Goal: Task Accomplishment & Management: Use online tool/utility

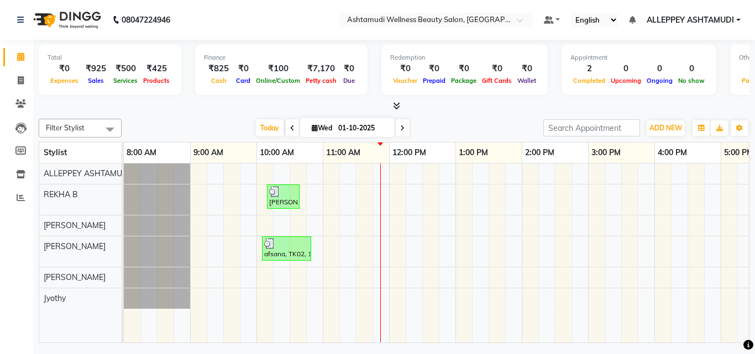
click at [308, 179] on div "[PERSON_NAME], TK01, 10:10 AM-10:40 AM, Eyebrows Threading,Forehead Threading a…" at bounding box center [555, 253] width 862 height 179
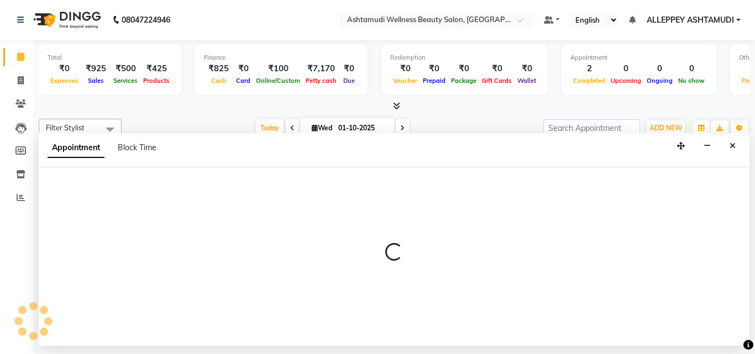
select select "27367"
select select "645"
select select "tentative"
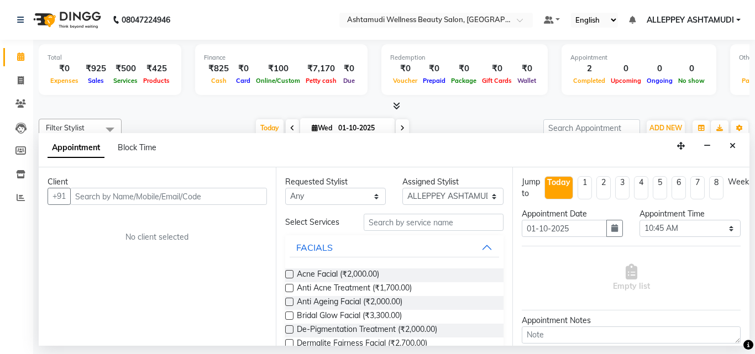
click at [736, 145] on button "Close" at bounding box center [733, 146] width 16 height 17
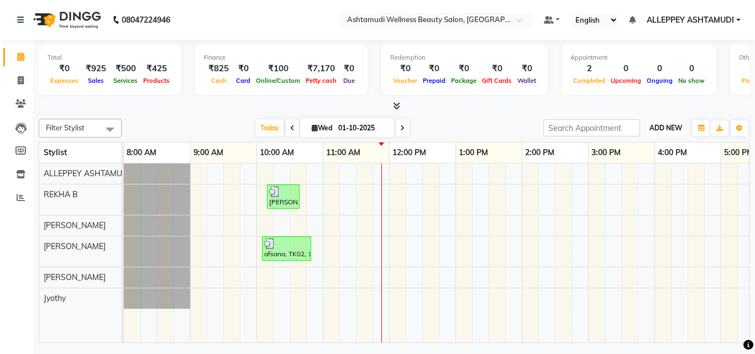
click at [674, 129] on span "ADD NEW" at bounding box center [665, 128] width 33 height 8
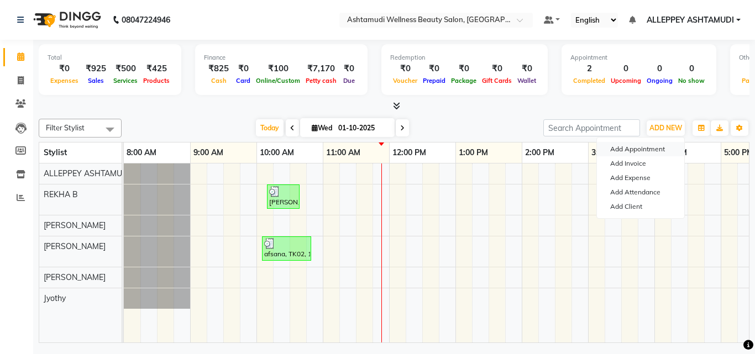
click at [642, 146] on button "Add Appointment" at bounding box center [640, 149] width 87 height 14
select select "540"
select select "tentative"
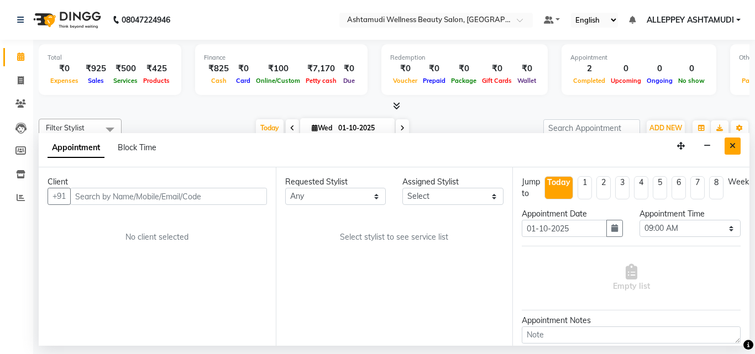
click at [737, 144] on button "Close" at bounding box center [733, 146] width 16 height 17
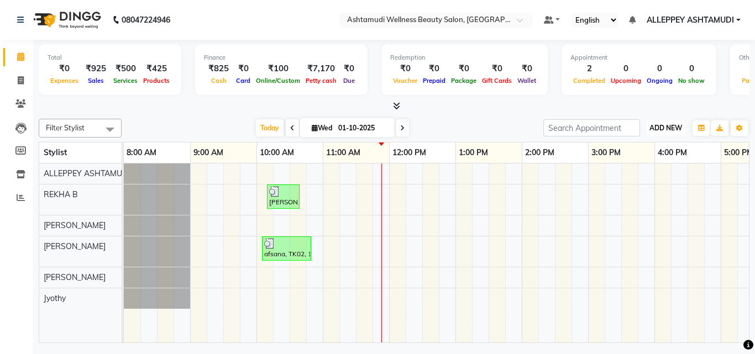
click at [675, 129] on span "ADD NEW" at bounding box center [665, 128] width 33 height 8
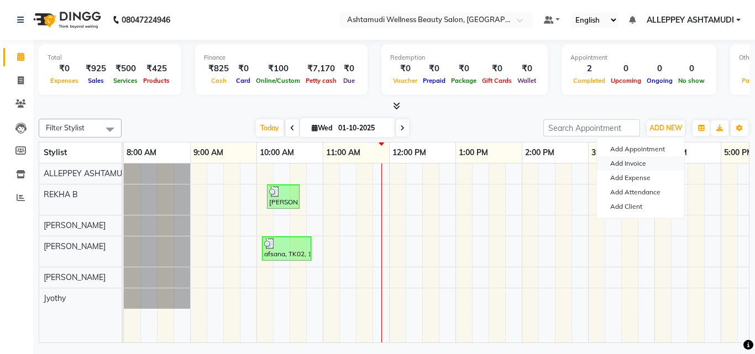
click at [646, 161] on link "Add Invoice" at bounding box center [640, 163] width 87 height 14
select select "service"
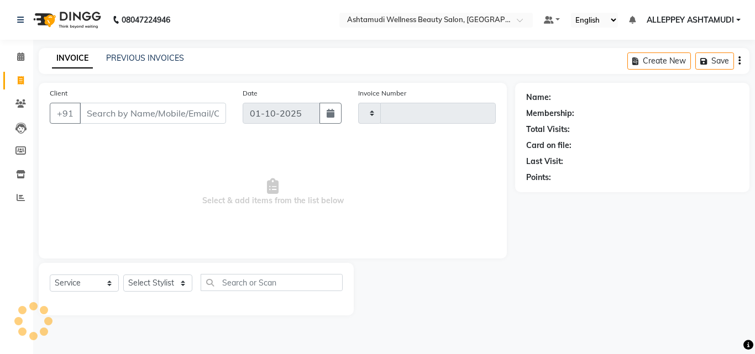
type input "1588"
select select "4626"
click at [176, 108] on input "Client" at bounding box center [153, 113] width 146 height 21
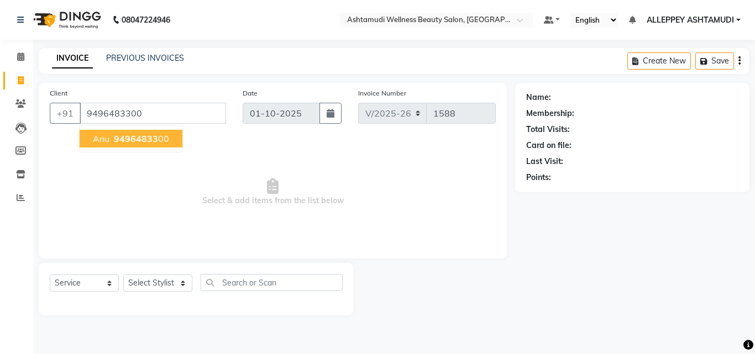
type input "9496483300"
select select "2: Object"
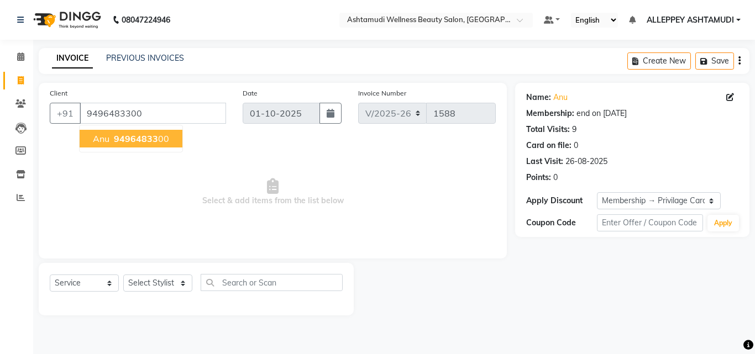
click at [135, 142] on span "94964833" at bounding box center [136, 138] width 44 height 11
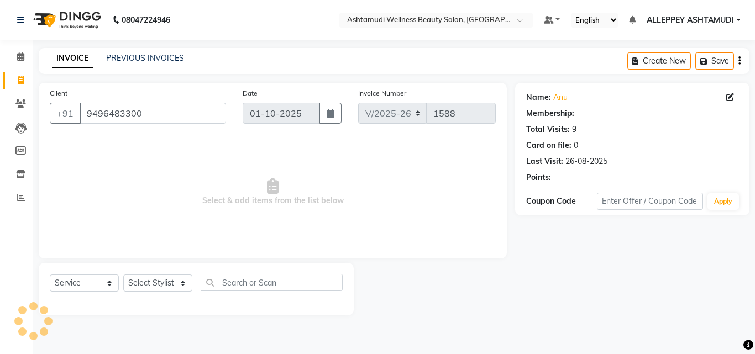
select select "2: Object"
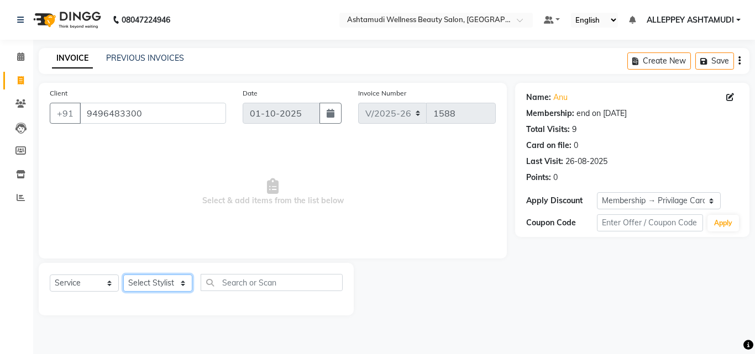
click at [160, 285] on select "Select Stylist ALLEPPEY ASHTAMUDI Jyothy [PERSON_NAME] [PERSON_NAME]" at bounding box center [157, 283] width 69 height 17
select select "57585"
click at [123, 275] on select "Select Stylist ALLEPPEY ASHTAMUDI Jyothy [PERSON_NAME] [PERSON_NAME]" at bounding box center [157, 283] width 69 height 17
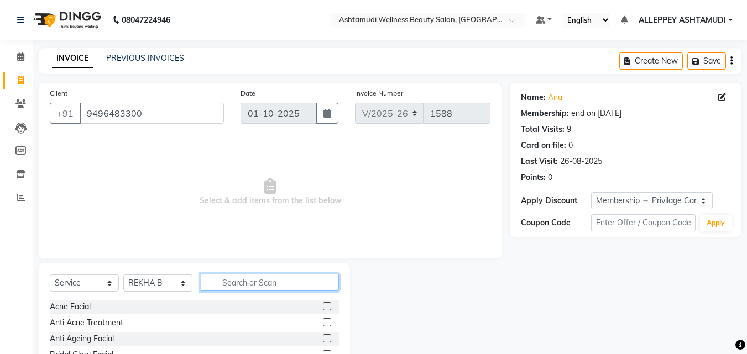
click at [229, 281] on input "text" at bounding box center [270, 282] width 138 height 17
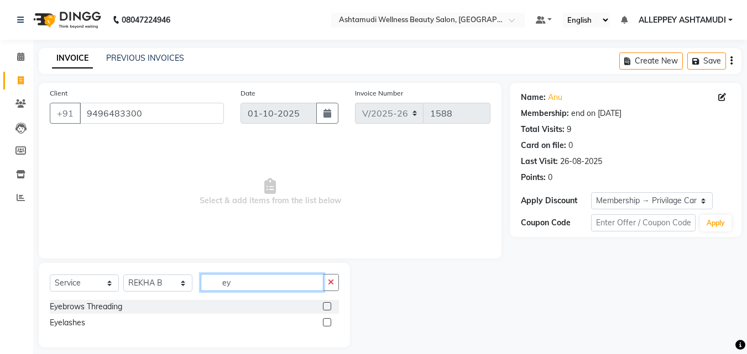
type input "ey"
click at [326, 308] on label at bounding box center [327, 306] width 8 height 8
click at [326, 308] on input "checkbox" at bounding box center [326, 306] width 7 height 7
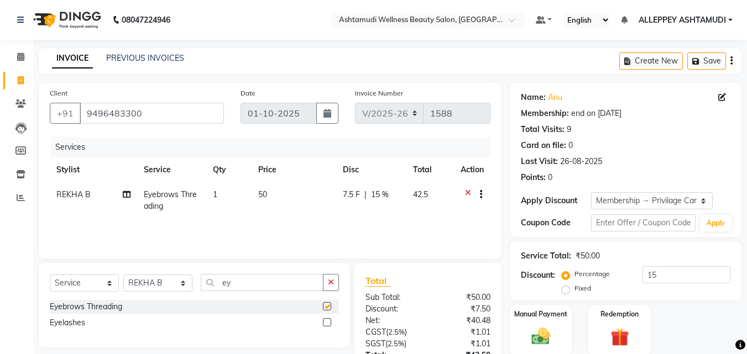
checkbox input "false"
click at [334, 276] on button "button" at bounding box center [331, 282] width 16 height 17
type input "fore"
click at [327, 304] on label at bounding box center [327, 306] width 8 height 8
click at [327, 304] on input "checkbox" at bounding box center [326, 306] width 7 height 7
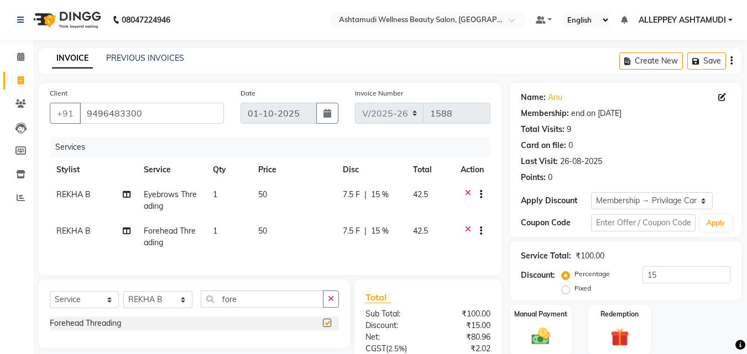
checkbox input "false"
click at [330, 298] on div "Select Service Product Membership Package Voucher Prepaid Gift Card Select Styl…" at bounding box center [194, 314] width 311 height 69
click at [303, 307] on input "fore" at bounding box center [262, 299] width 123 height 17
click at [332, 303] on icon "button" at bounding box center [331, 299] width 6 height 8
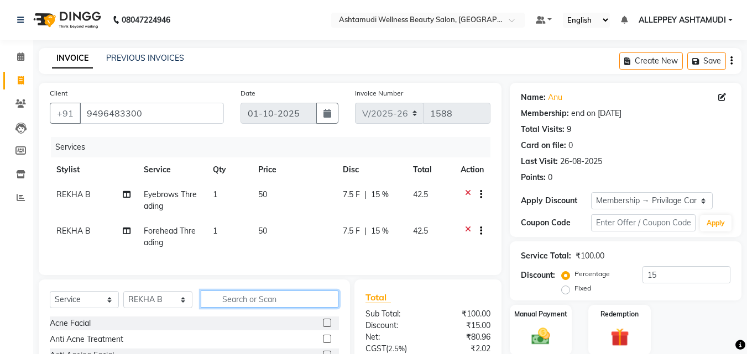
click at [276, 308] on input "text" at bounding box center [270, 299] width 138 height 17
type input "upper"
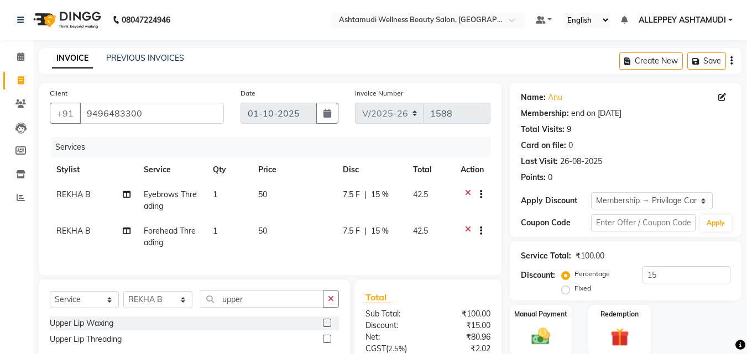
click at [324, 343] on label at bounding box center [327, 339] width 8 height 8
click at [324, 343] on input "checkbox" at bounding box center [326, 339] width 7 height 7
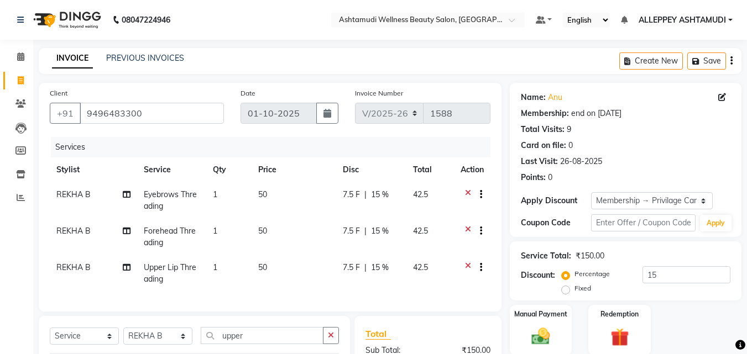
checkbox input "false"
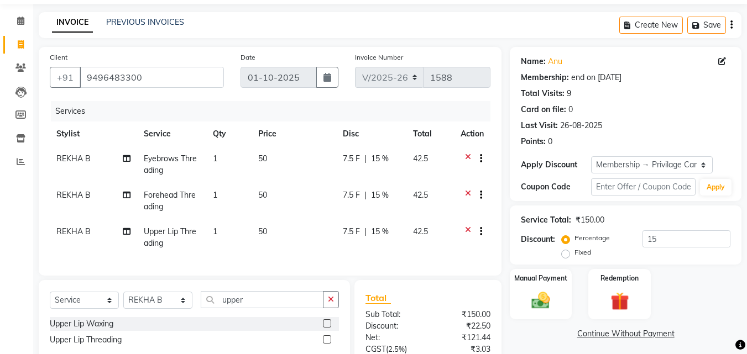
scroll to position [55, 0]
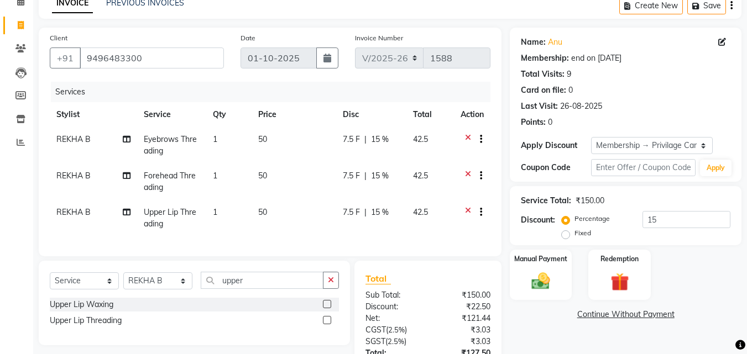
click at [222, 139] on td "1" at bounding box center [229, 145] width 46 height 36
select select "57585"
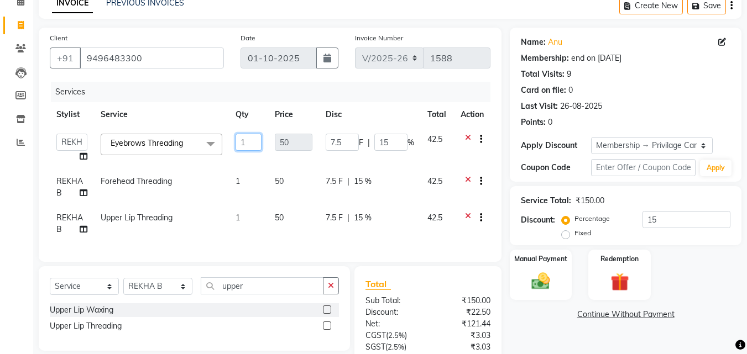
click at [250, 140] on input "1" at bounding box center [248, 142] width 26 height 17
type input "2"
click at [250, 162] on td "2" at bounding box center [248, 148] width 39 height 42
select select "57585"
click at [239, 218] on span "1" at bounding box center [237, 218] width 4 height 10
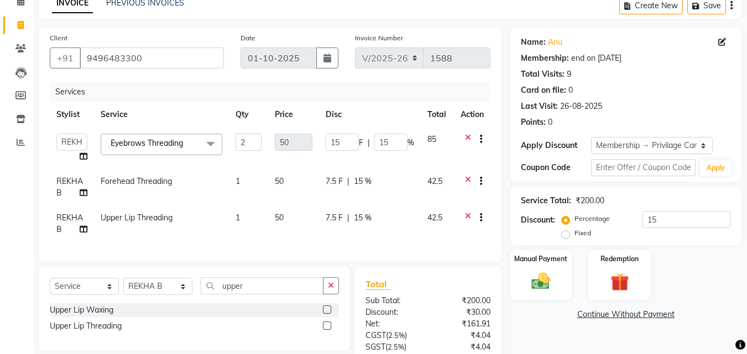
select select "57585"
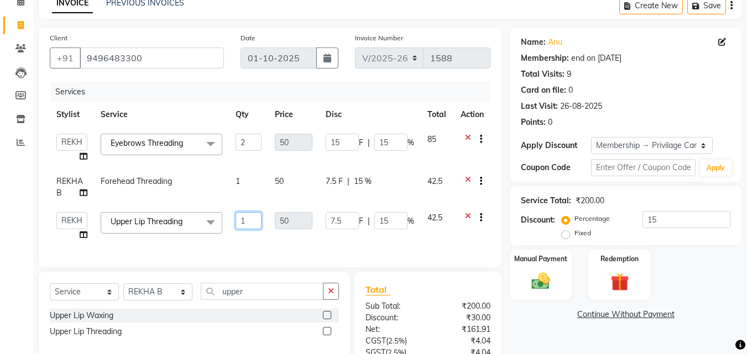
click at [250, 212] on input "1" at bounding box center [248, 220] width 26 height 17
type input "2"
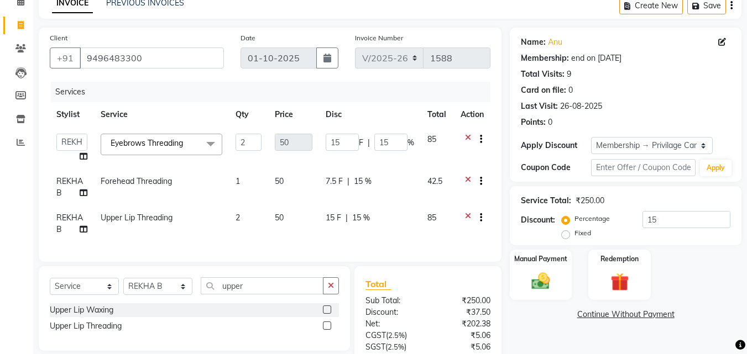
click at [248, 248] on div "Services Stylist Service Qty Price Disc Total Action ALLEPPEY ASHTAMUDI Jyothy …" at bounding box center [270, 166] width 440 height 169
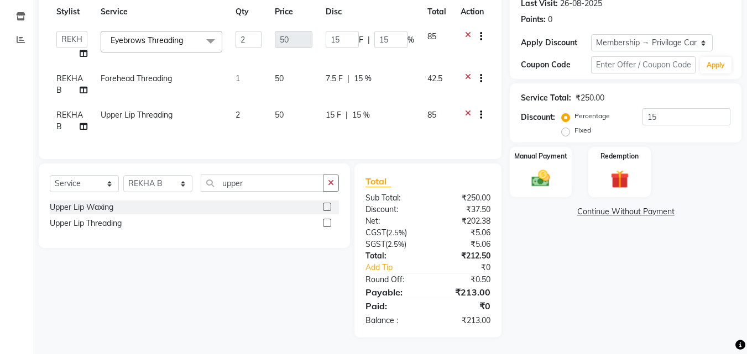
scroll to position [166, 0]
click at [531, 167] on img at bounding box center [540, 178] width 31 height 22
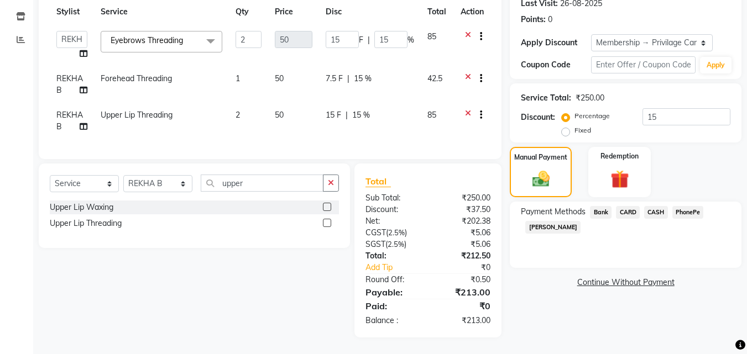
click at [686, 206] on span "PhonePe" at bounding box center [688, 212] width 32 height 13
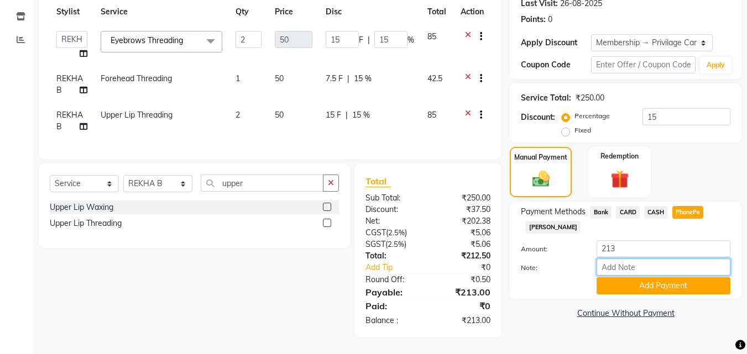
click at [662, 259] on input "Note:" at bounding box center [663, 267] width 134 height 17
type input "[PERSON_NAME]"
click at [689, 281] on button "Add Payment" at bounding box center [663, 285] width 134 height 17
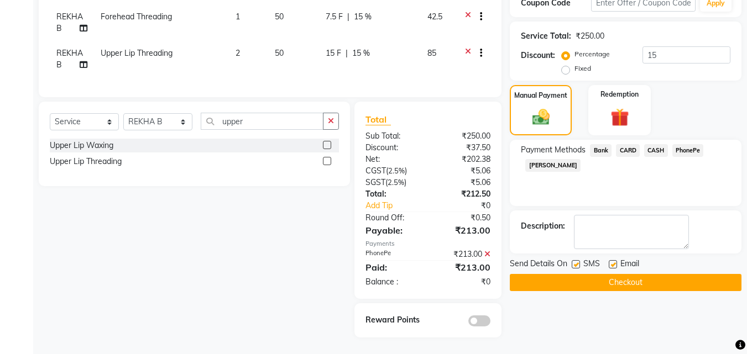
scroll to position [228, 0]
click at [689, 281] on button "Checkout" at bounding box center [626, 282] width 232 height 17
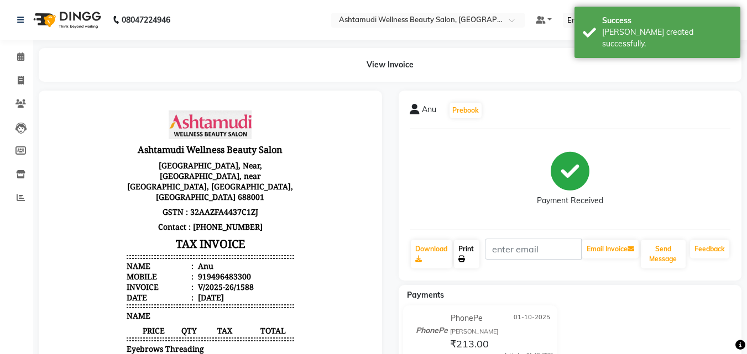
click at [469, 248] on link "Print" at bounding box center [466, 254] width 25 height 29
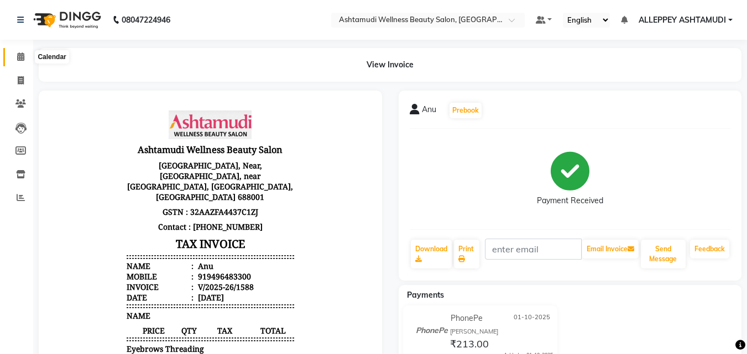
click at [20, 57] on icon at bounding box center [20, 57] width 7 height 8
